Goal: Task Accomplishment & Management: Complete application form

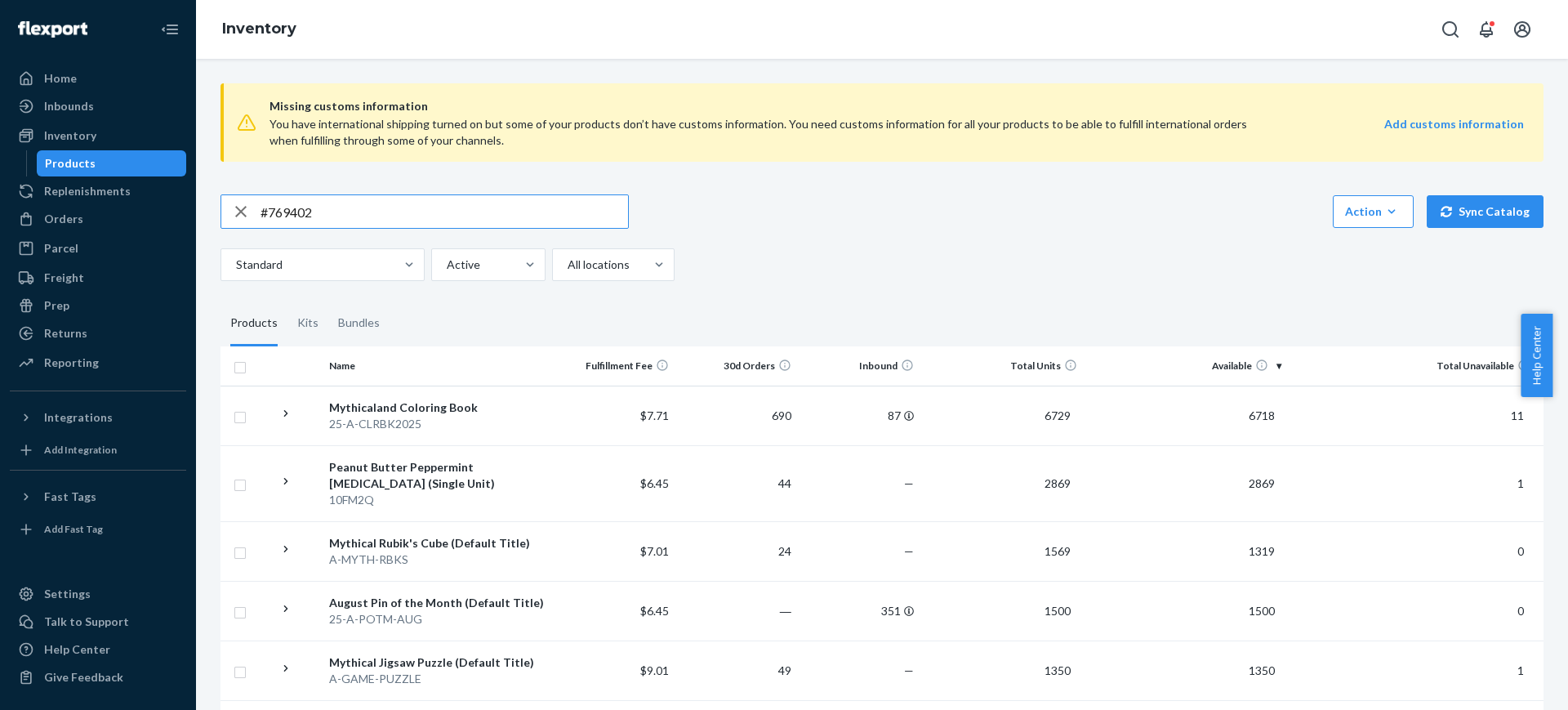
type input "#769402"
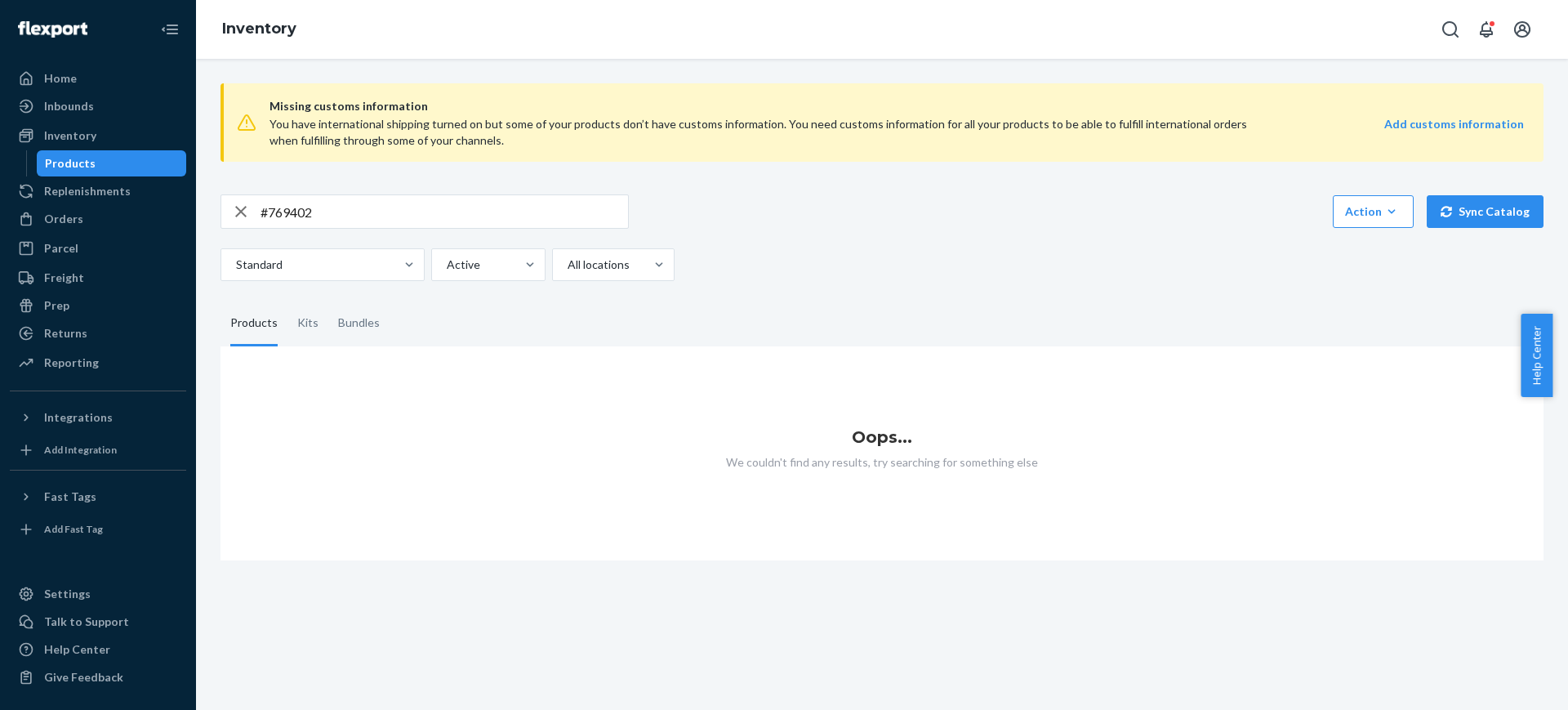
drag, startPoint x: 82, startPoint y: 207, endPoint x: 153, endPoint y: 204, distance: 71.1
click at [82, 207] on div "Orders" at bounding box center [98, 218] width 173 height 23
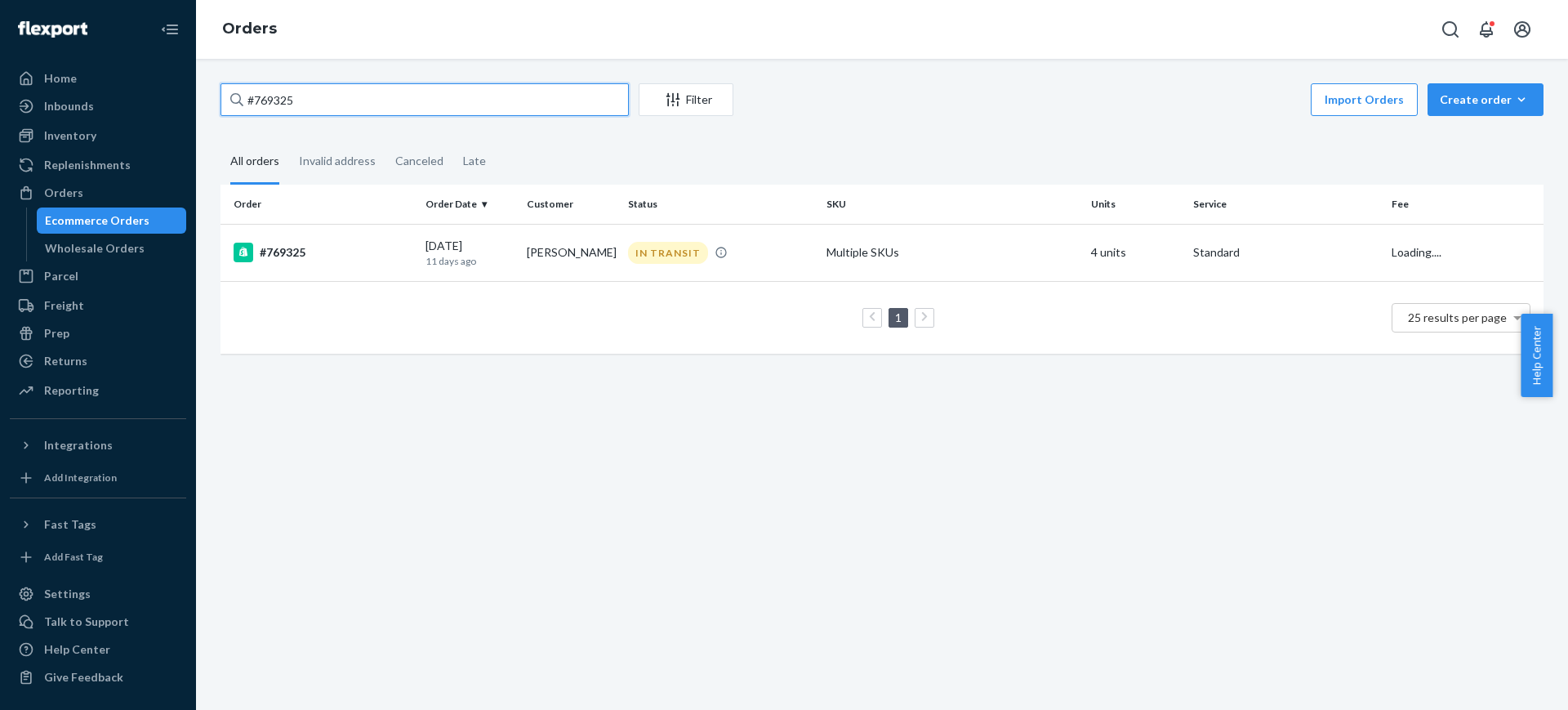
click at [353, 94] on input "#769325" at bounding box center [424, 99] width 408 height 32
paste input "402"
type input "#769402"
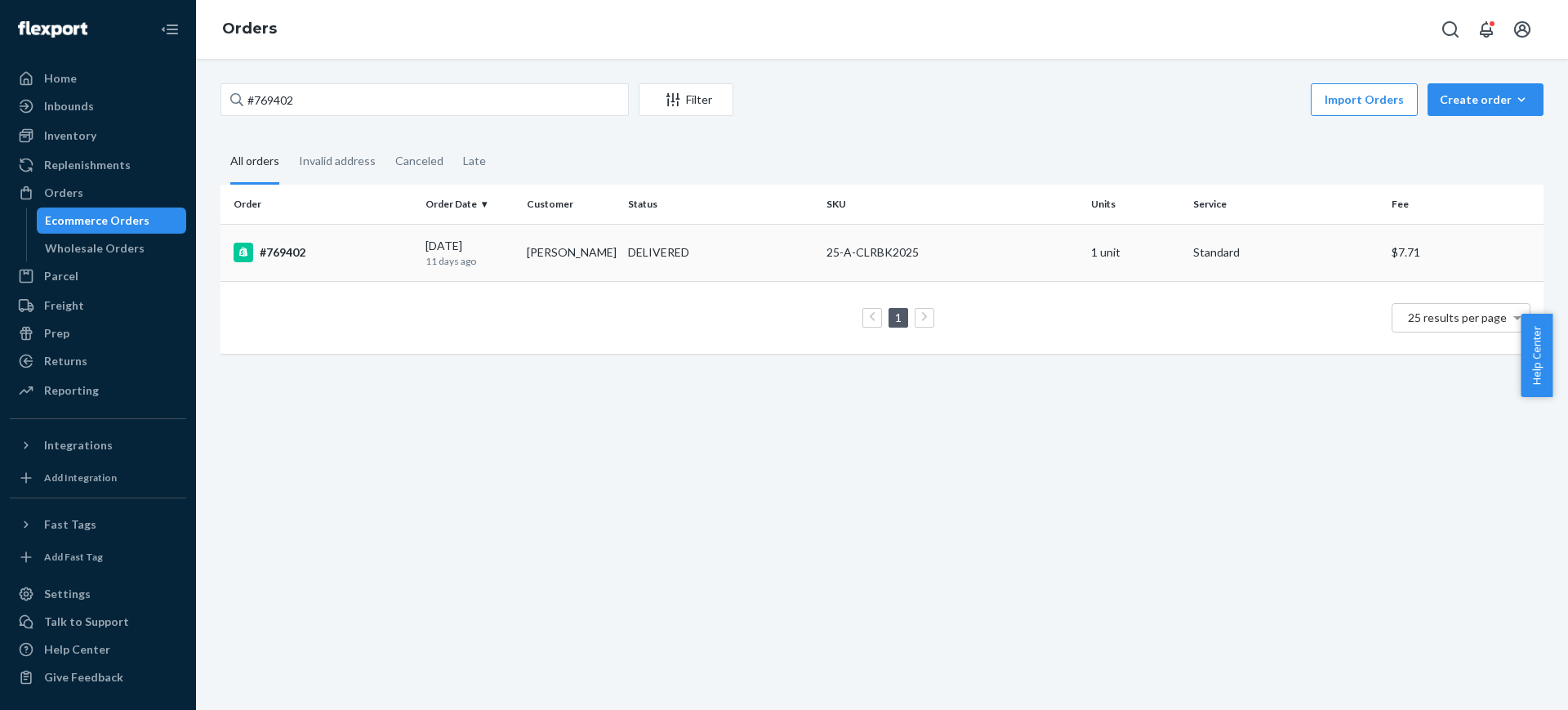
click at [333, 263] on td "#769402" at bounding box center [319, 252] width 198 height 57
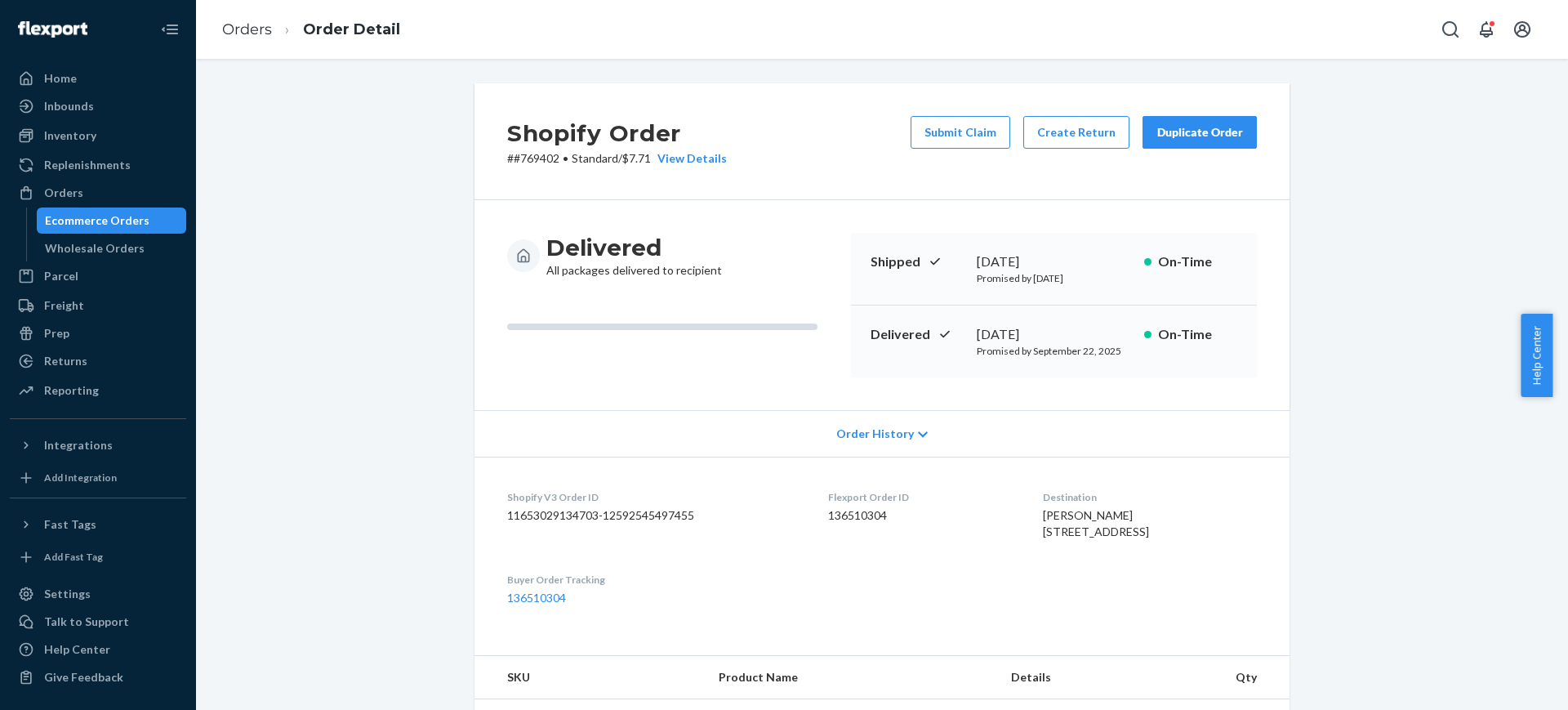
click at [1208, 135] on div "Duplicate Order" at bounding box center [1199, 133] width 87 height 16
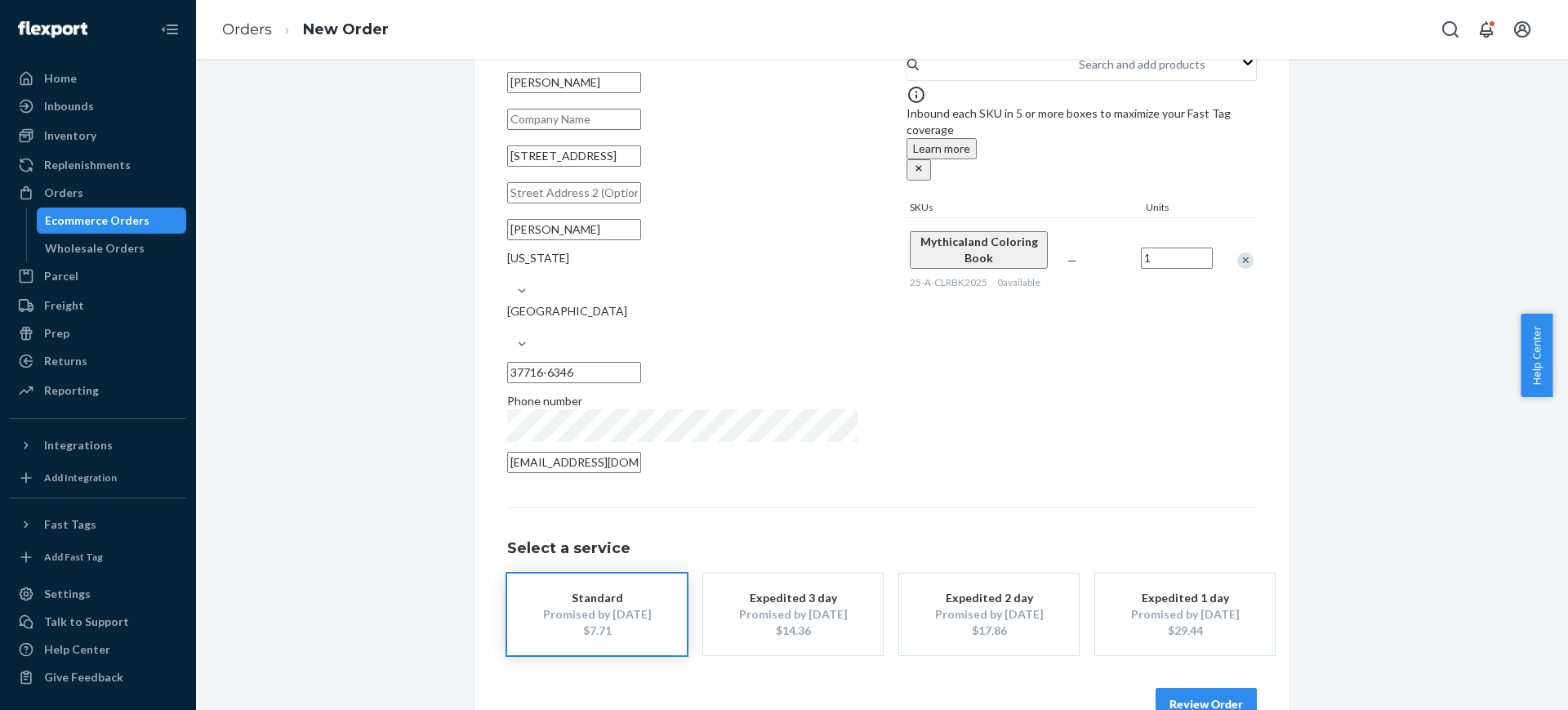
scroll to position [116, 0]
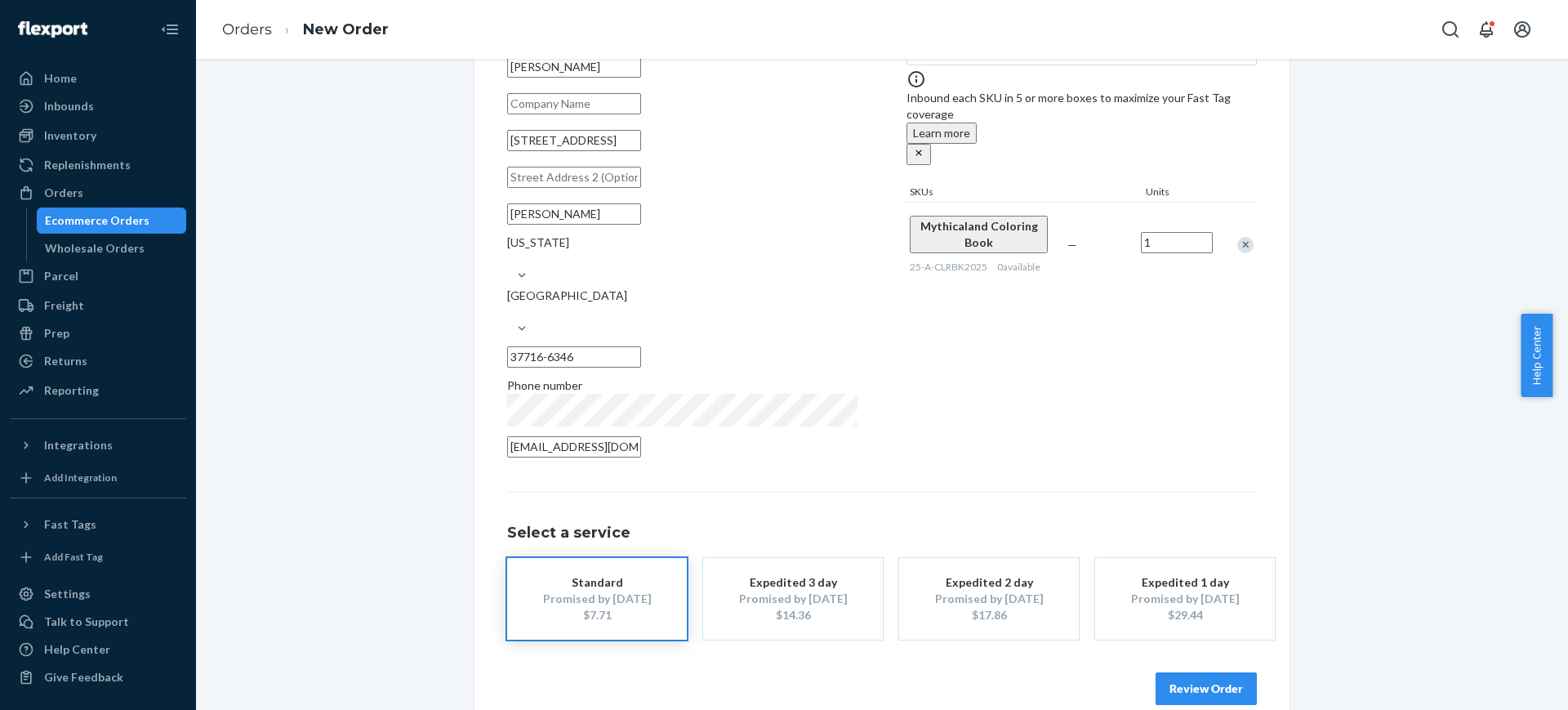
click at [641, 152] on input "[STREET_ADDRESS]" at bounding box center [573, 141] width 134 height 22
paste input "[GEOGRAPHIC_DATA], [GEOGRAPHIC_DATA] 37716"
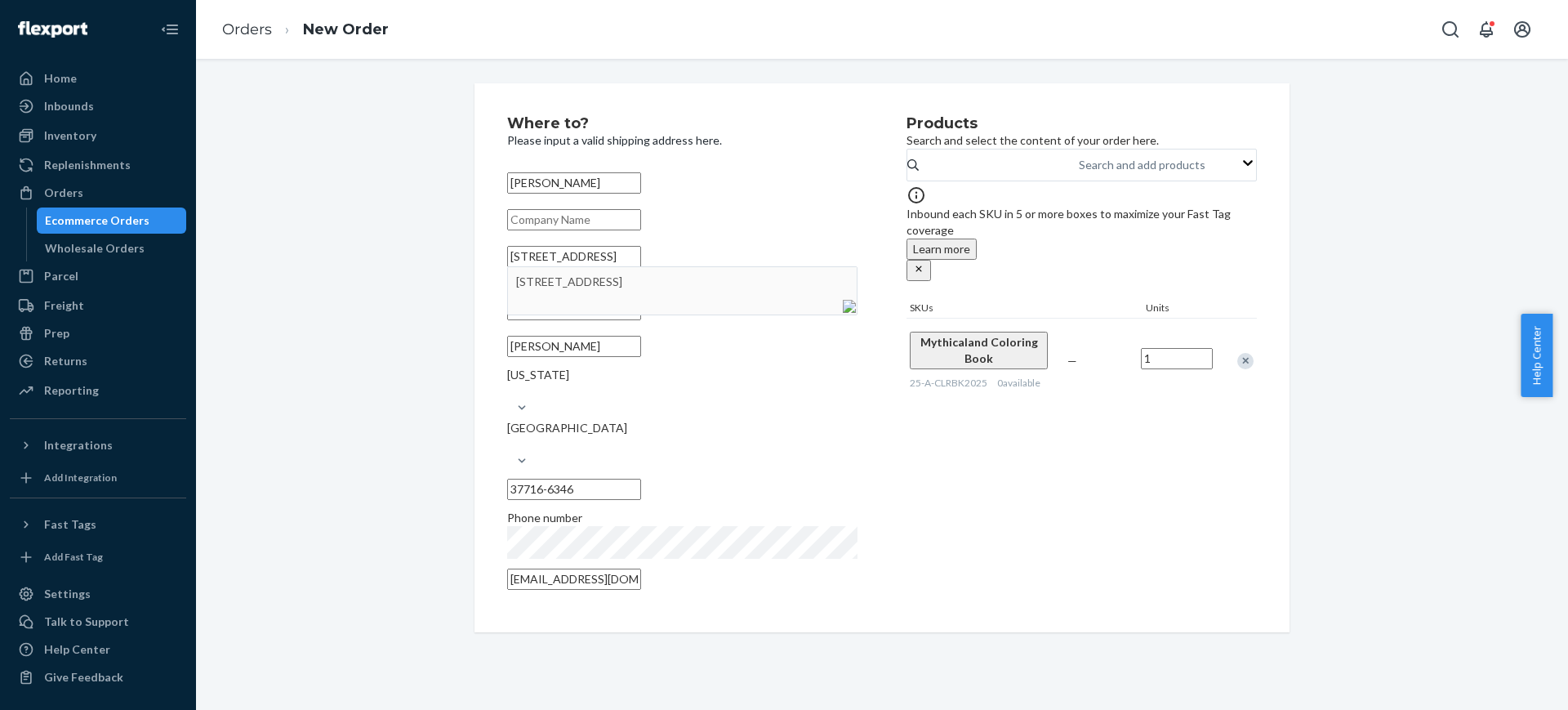
type input "[STREET_ADDRESS]"
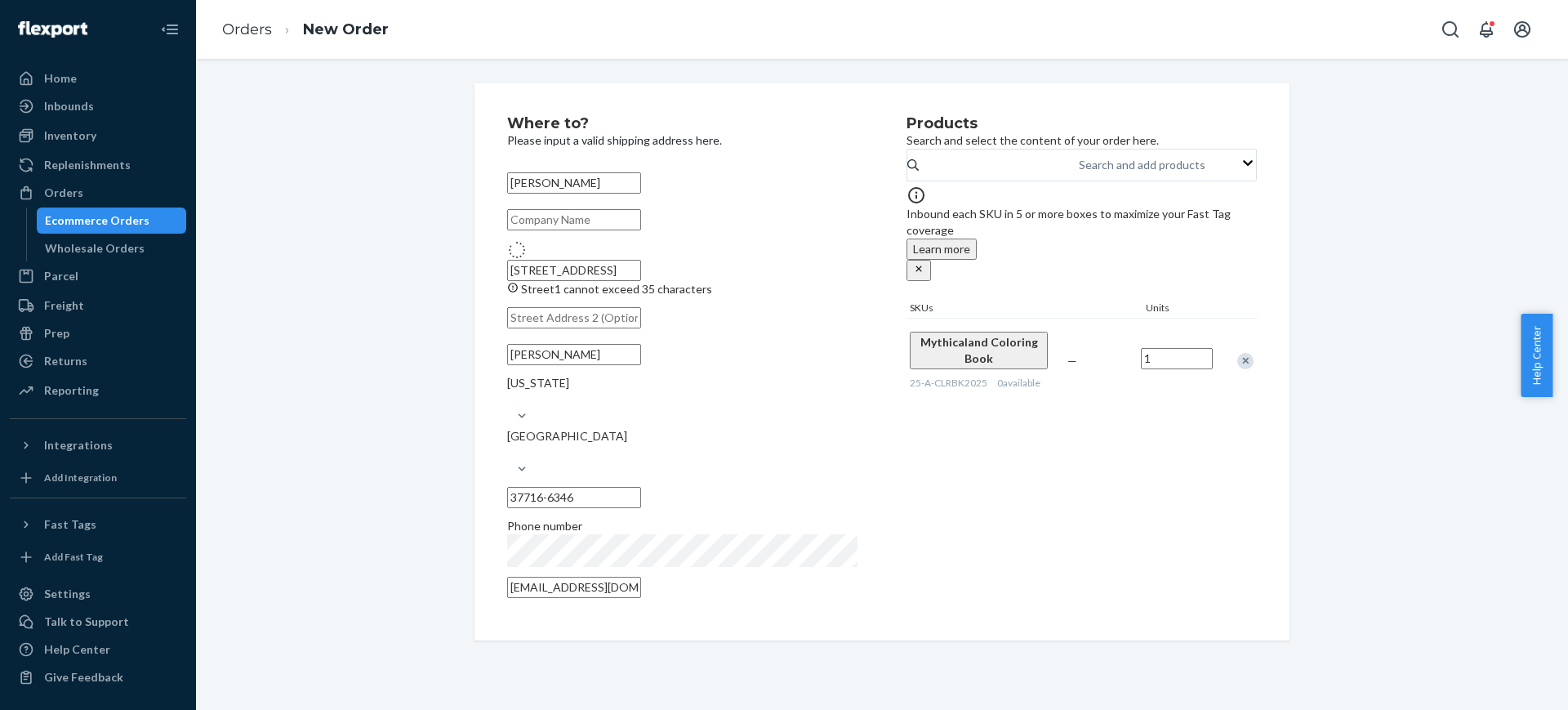
type input "3"
type input "Rocky Top"
type input "37769"
type input "[STREET_ADDRESS]"
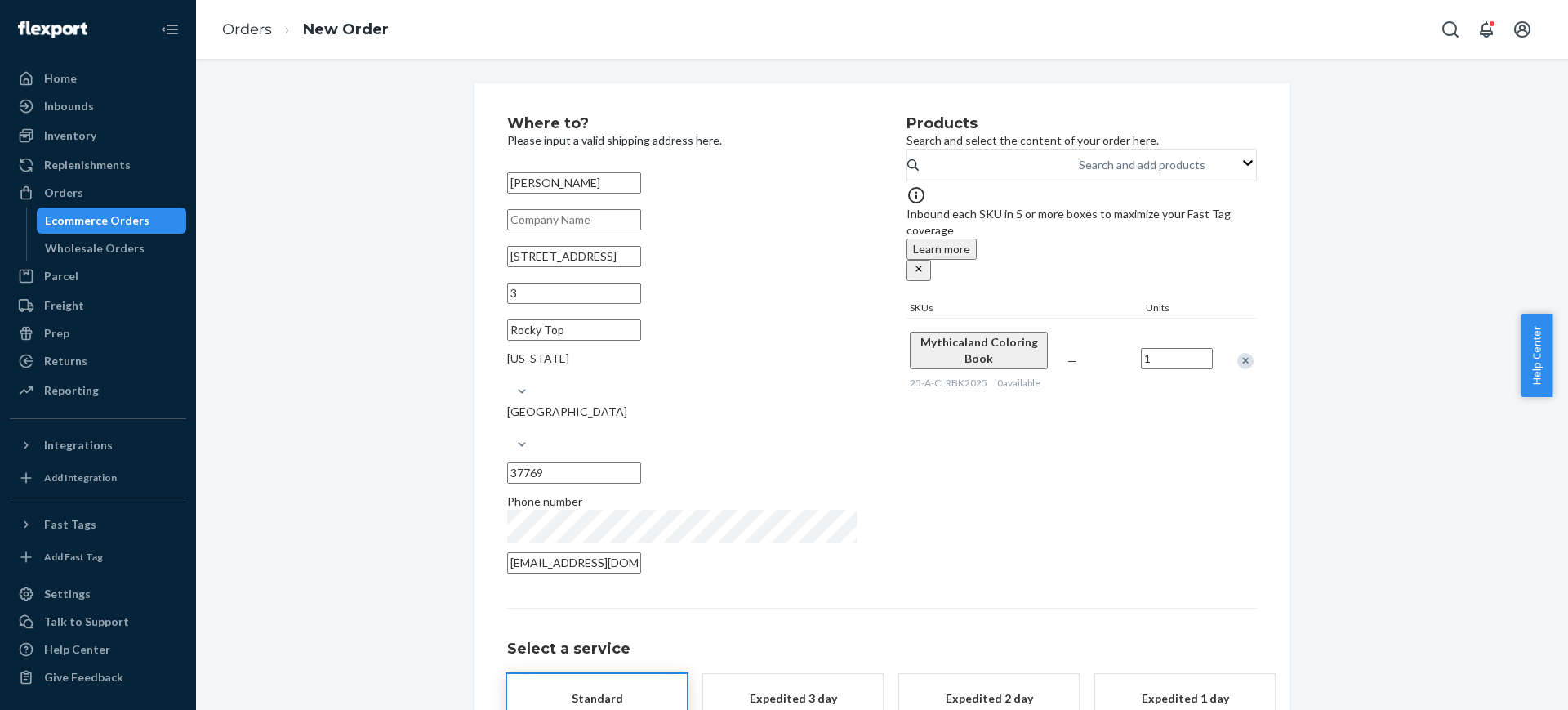
click at [989, 508] on div "Products Search and select the content of your order here. Search and add produ…" at bounding box center [1081, 350] width 350 height 467
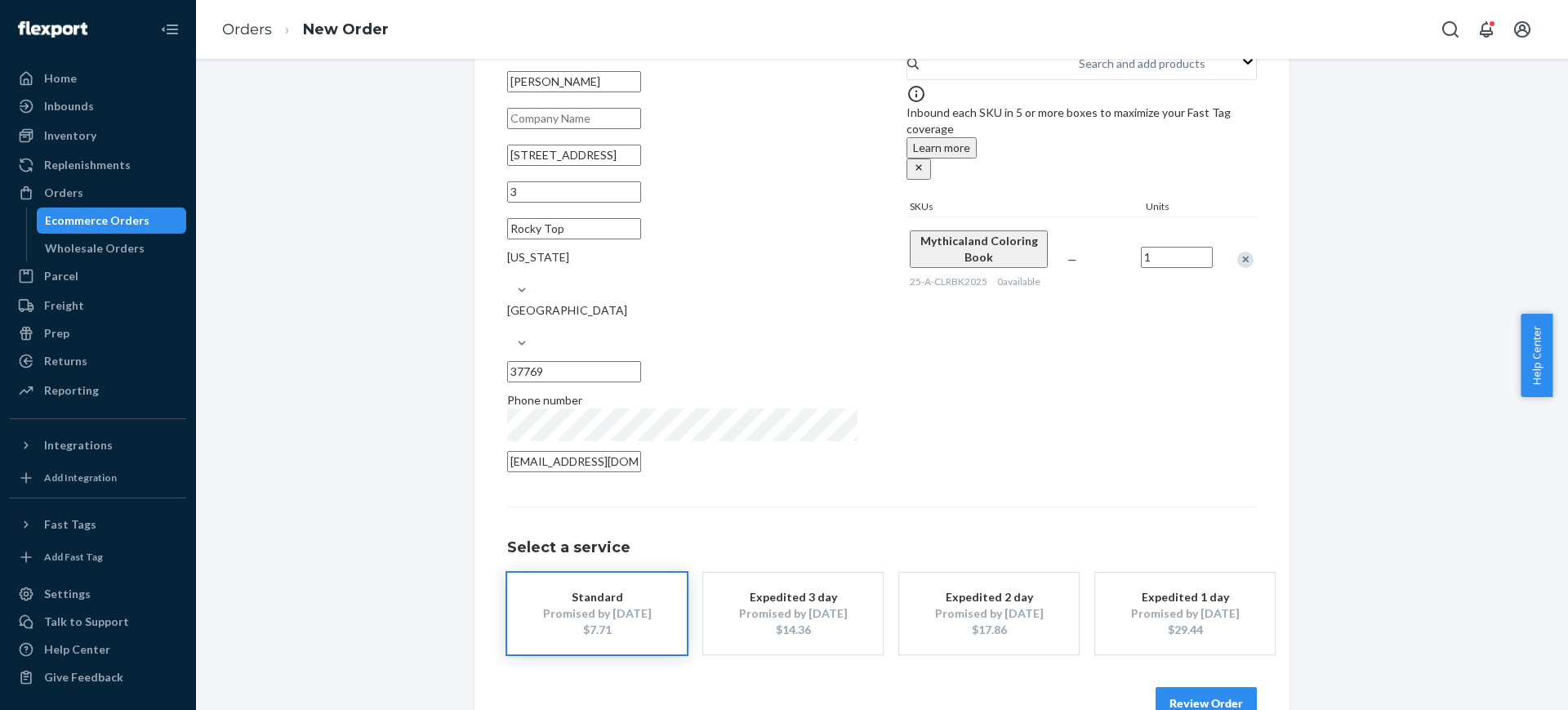
scroll to position [116, 0]
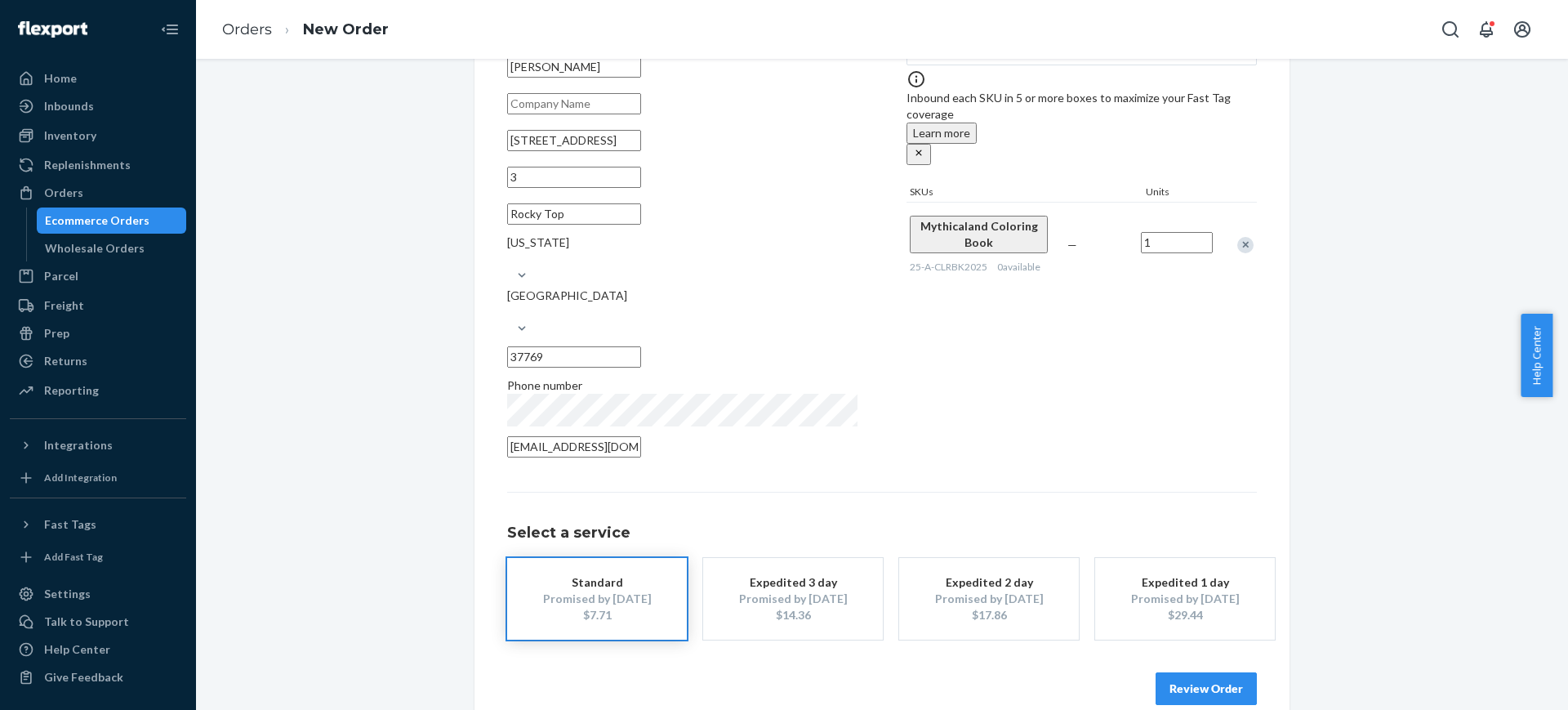
click at [1164, 672] on button "Review Order" at bounding box center [1206, 688] width 101 height 32
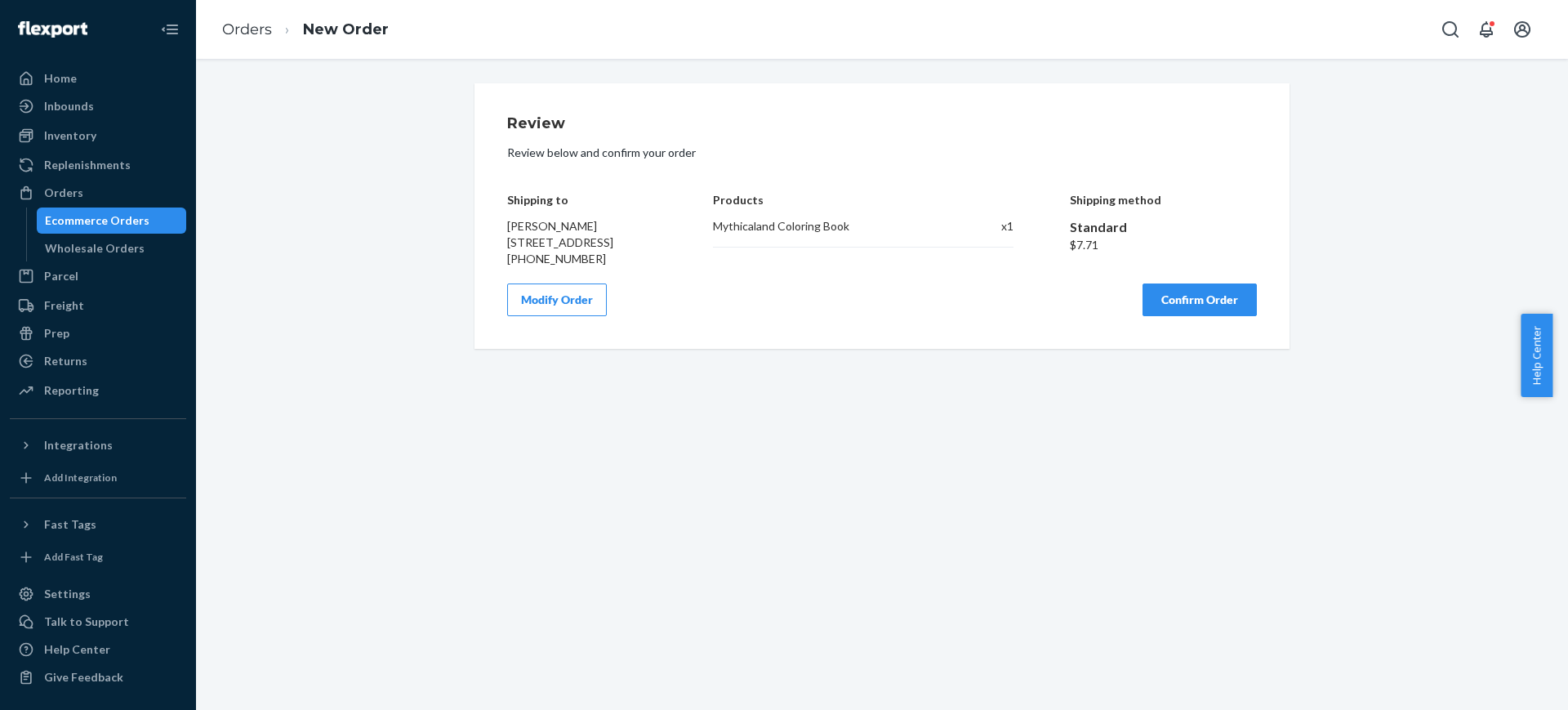
click at [1182, 316] on button "Confirm Order" at bounding box center [1199, 300] width 115 height 32
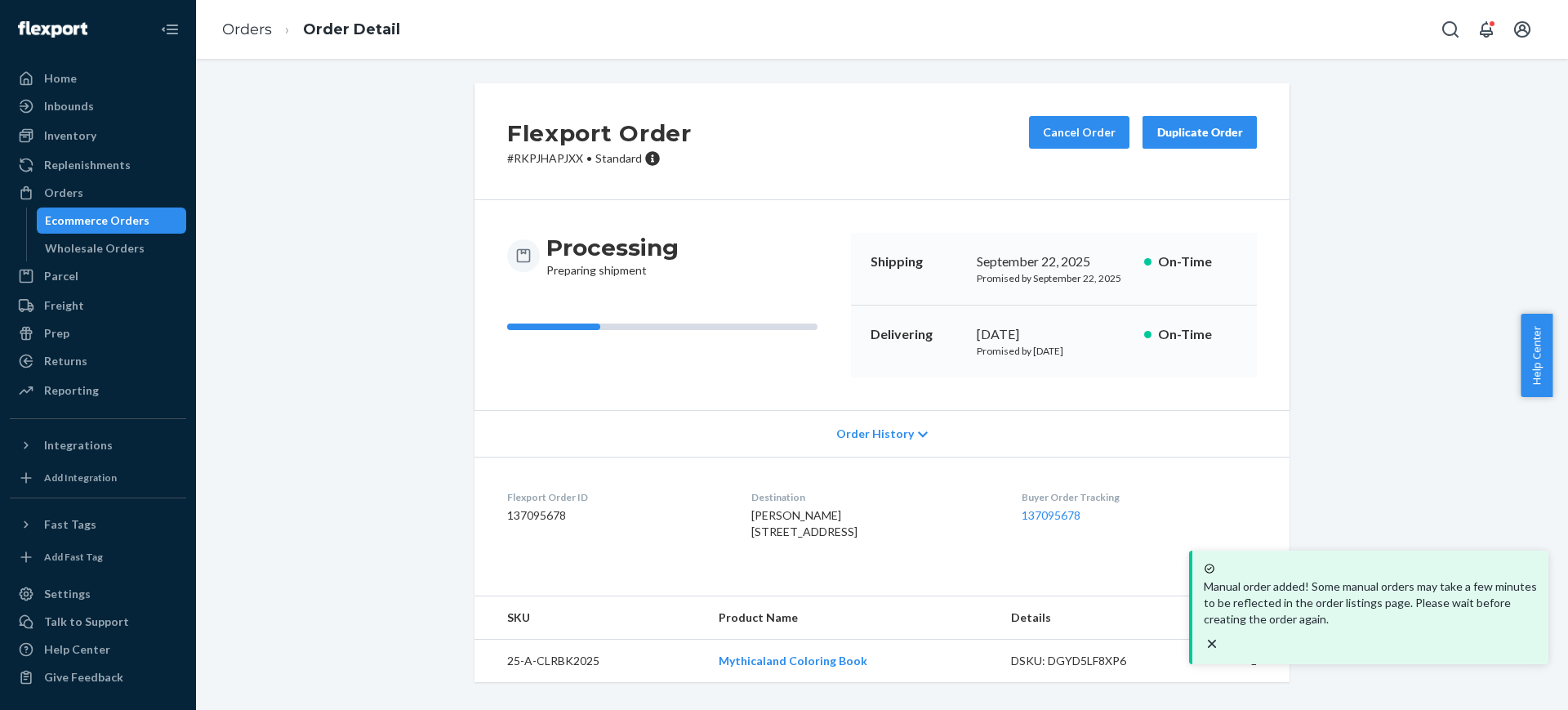
scroll to position [41, 0]
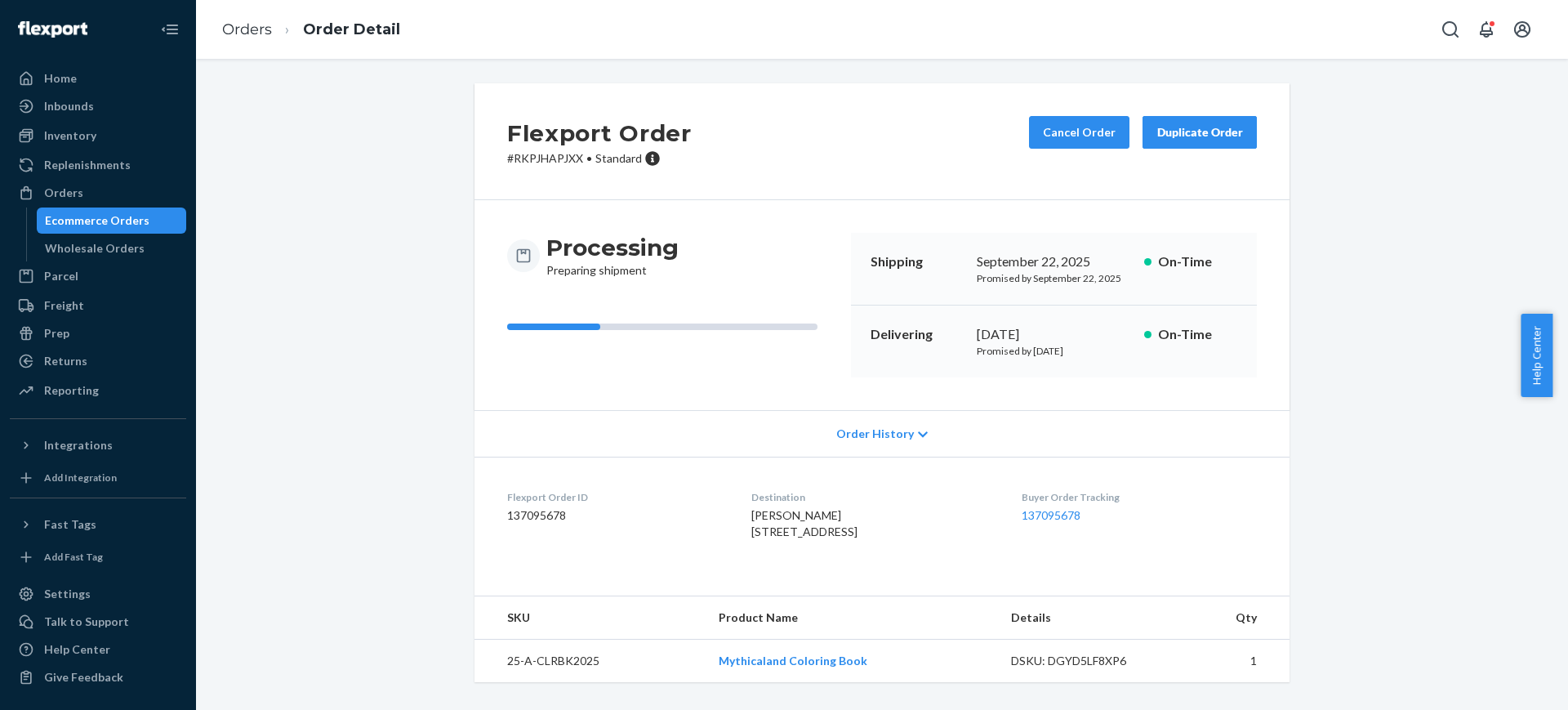
click at [1073, 507] on dd "137095678" at bounding box center [1139, 515] width 235 height 16
click at [1069, 508] on link "137095678" at bounding box center [1050, 514] width 59 height 14
